Goal: Task Accomplishment & Management: Use online tool/utility

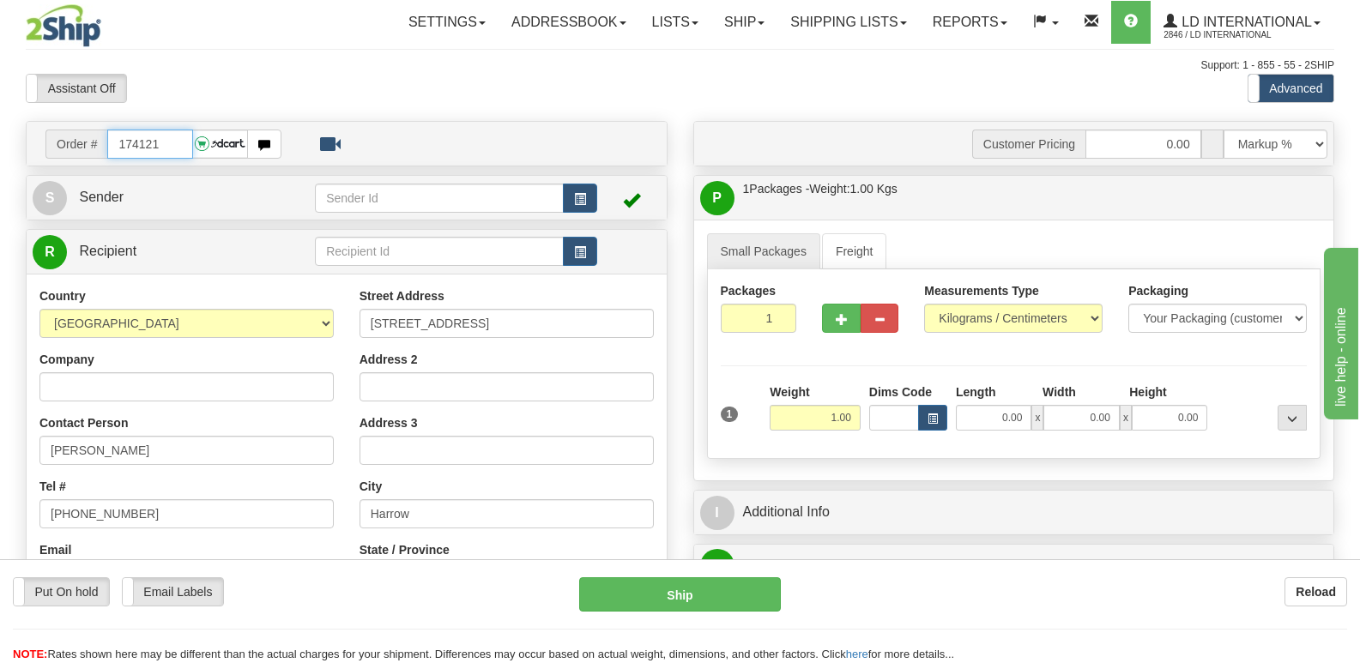
click at [160, 146] on input "174121" at bounding box center [149, 144] width 85 height 29
type input "174103"
click at [932, 408] on button "button" at bounding box center [932, 418] width 29 height 26
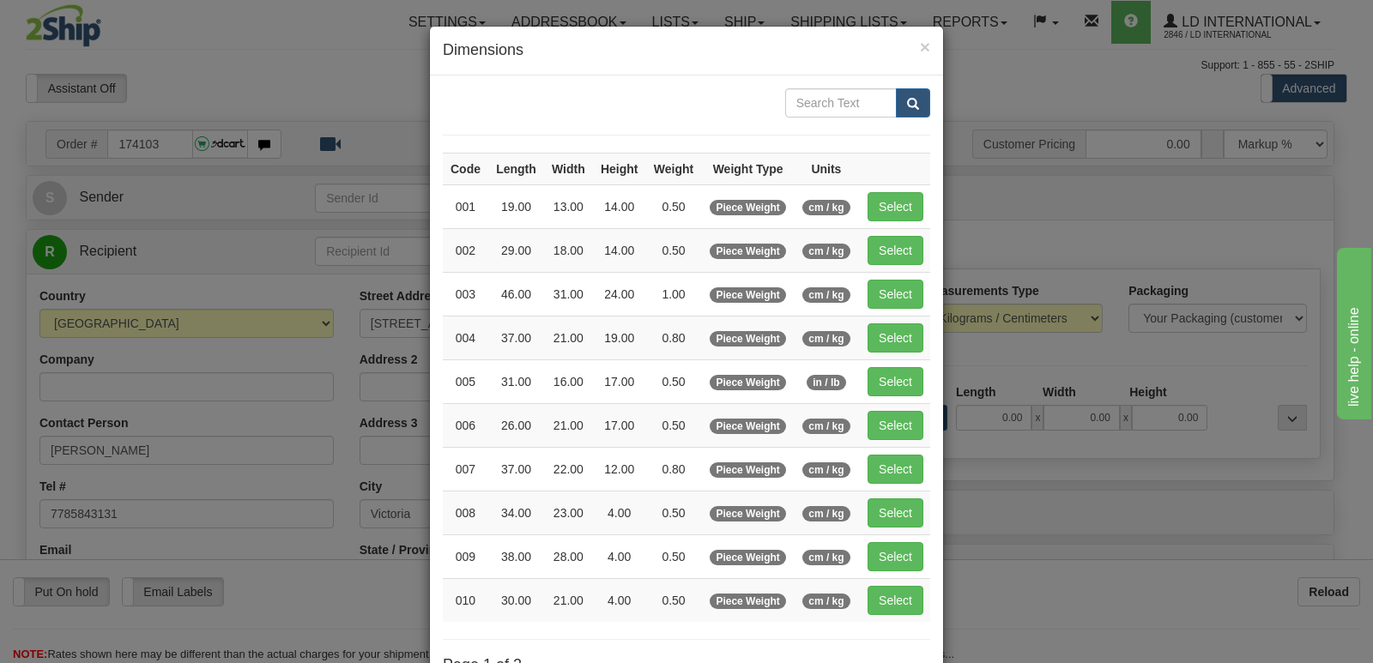
click at [1127, 576] on div "× Dimensions Code Length Width Height Weight Weight Type Units 001 19.00 13.00 …" at bounding box center [686, 331] width 1373 height 663
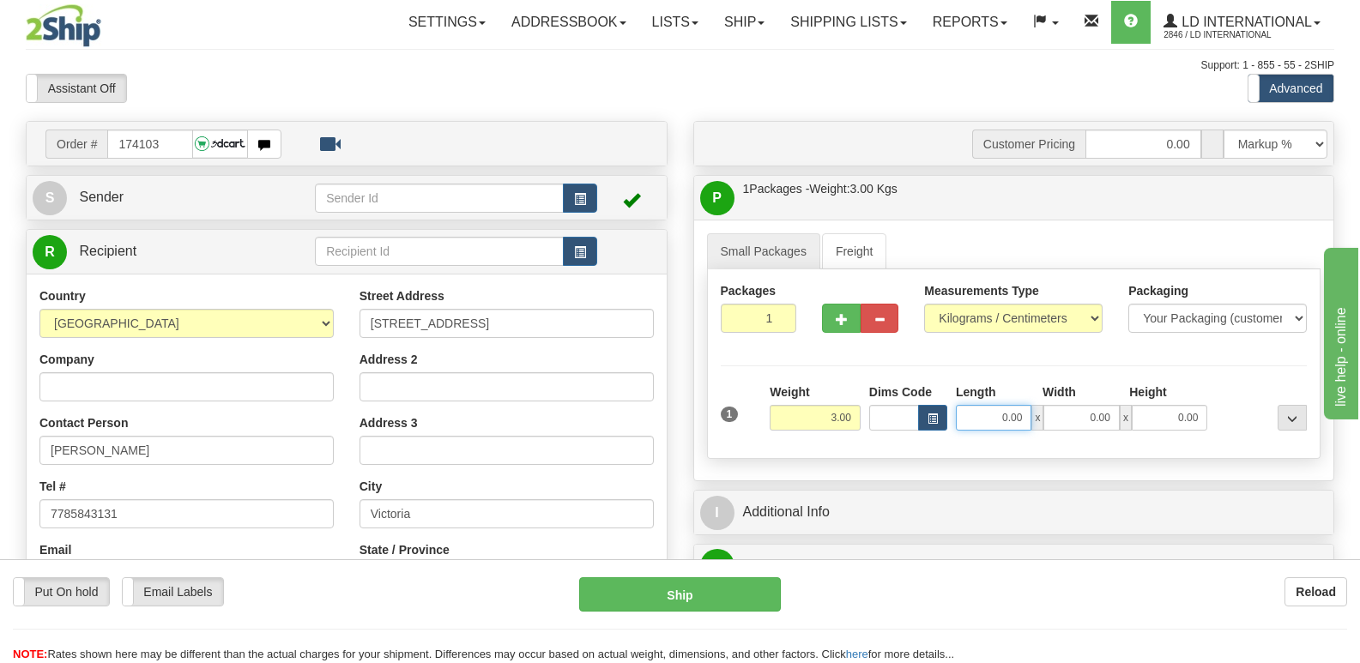
click at [1000, 427] on input "0.00" at bounding box center [994, 418] width 76 height 26
type input "35.00"
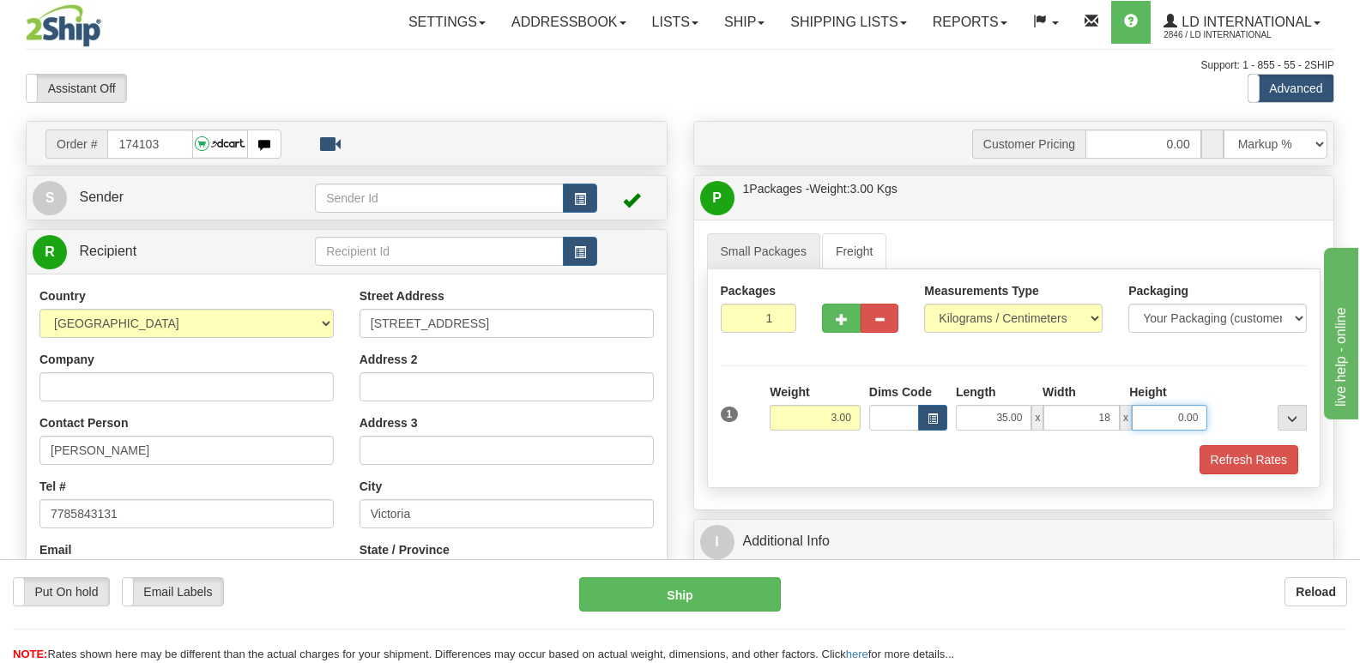
type input "18.00"
type input "19.00"
click at [801, 404] on div "Weight 3.00" at bounding box center [815, 407] width 91 height 47
click at [804, 410] on input "3.00" at bounding box center [815, 418] width 91 height 26
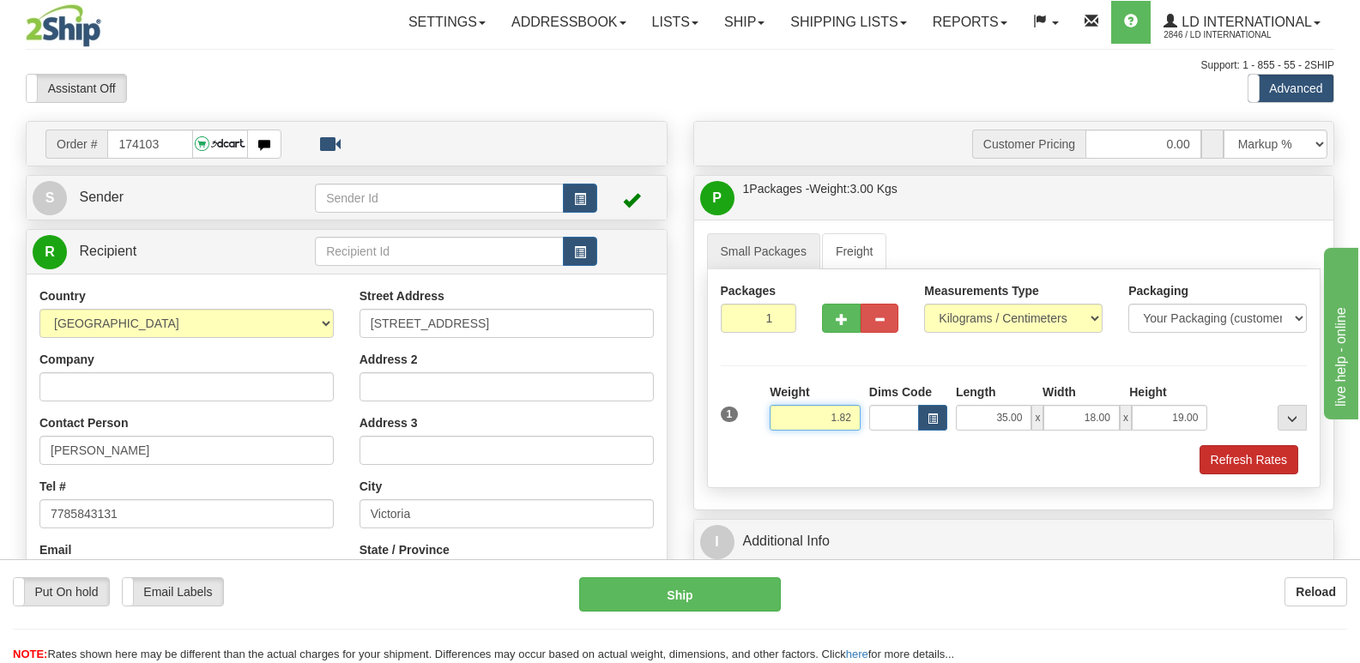
type input "1.82"
click at [1238, 462] on button "Refresh Rates" at bounding box center [1248, 459] width 99 height 29
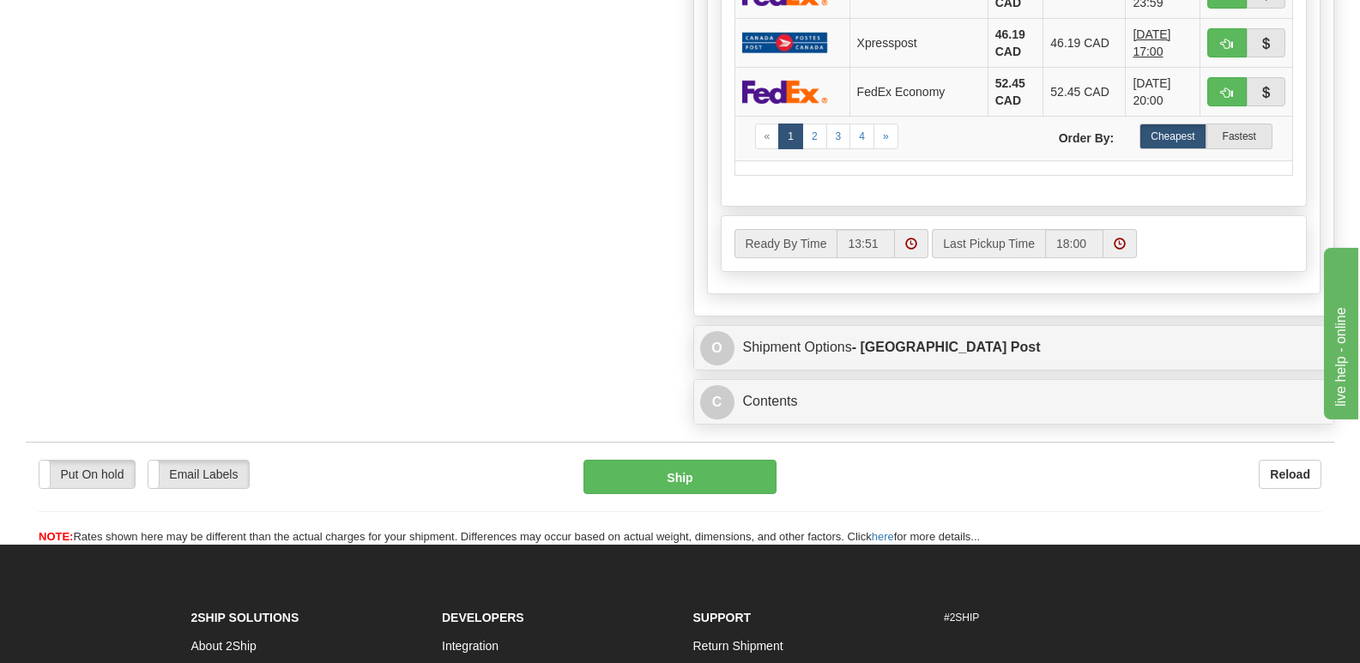
scroll to position [944, 0]
